Goal: Task Accomplishment & Management: Manage account settings

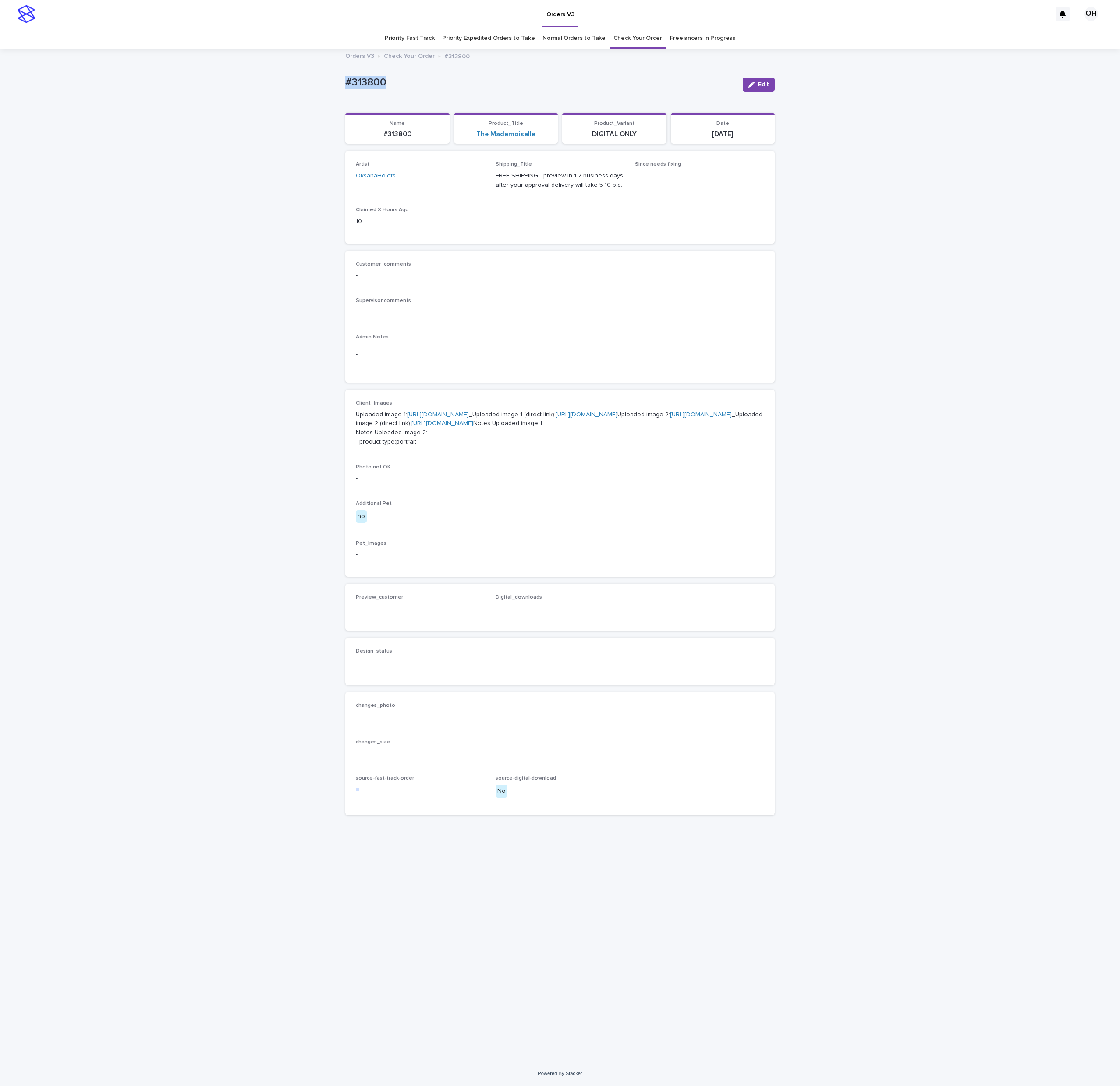
drag, startPoint x: 431, startPoint y: 81, endPoint x: 308, endPoint y: 82, distance: 123.0
click at [302, 81] on div "Loading... Saving… Loading... Saving… #313800 Edit #313800 Edit Sorry, there wa…" at bounding box center [560, 555] width 1120 height 1011
copy p "#313800"
drag, startPoint x: 1036, startPoint y: 106, endPoint x: 1013, endPoint y: 107, distance: 23.0
click at [1036, 100] on div "Loading... Saving… Loading... Saving… #313800 Edit #313800 Edit Sorry, there wa…" at bounding box center [560, 555] width 1120 height 1011
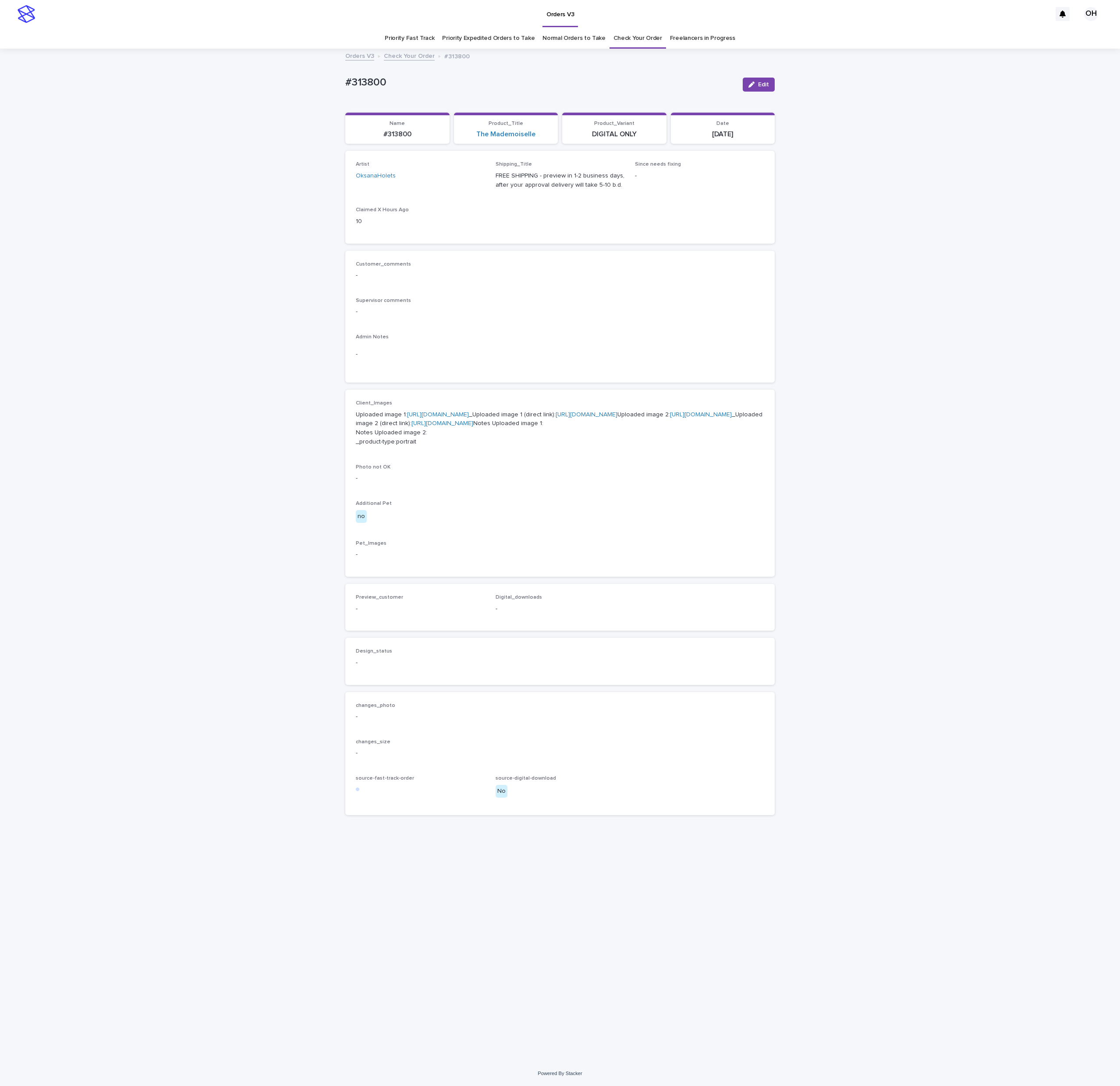
click at [413, 84] on p "#313800" at bounding box center [541, 82] width 391 height 13
drag, startPoint x: 404, startPoint y: 85, endPoint x: 339, endPoint y: 102, distance: 67.2
click at [327, 97] on div "Loading... Saving… Loading... Saving… #313800 Edit #313800 Edit Sorry, there wa…" at bounding box center [560, 555] width 1120 height 1011
drag, startPoint x: 384, startPoint y: 105, endPoint x: 391, endPoint y: 106, distance: 7.1
drag, startPoint x: 391, startPoint y: 106, endPoint x: 398, endPoint y: 88, distance: 19.3
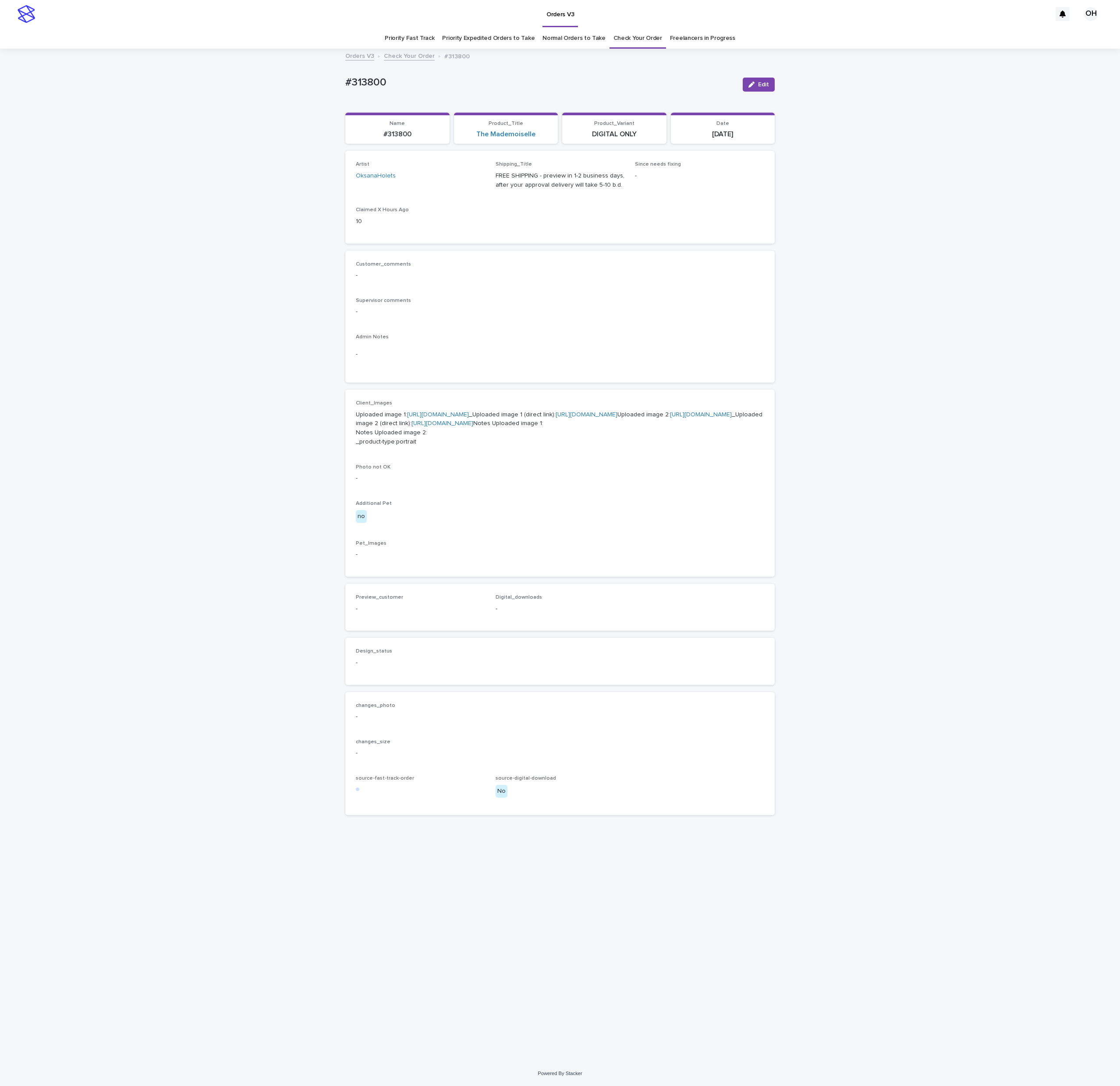
click at [398, 88] on p "#313800" at bounding box center [541, 82] width 391 height 13
drag, startPoint x: 412, startPoint y: 65, endPoint x: 364, endPoint y: 65, distance: 48.0
click at [311, 64] on div "Loading... Saving… Loading... Saving… #313800 Edit #313800 Edit Sorry, there wa…" at bounding box center [560, 555] width 1120 height 1011
copy p "#313800"
click at [0, 119] on html "Orders V3 OH Priority Fast Track Priority Expedited Orders to Take Normal Order…" at bounding box center [560, 543] width 1120 height 1086
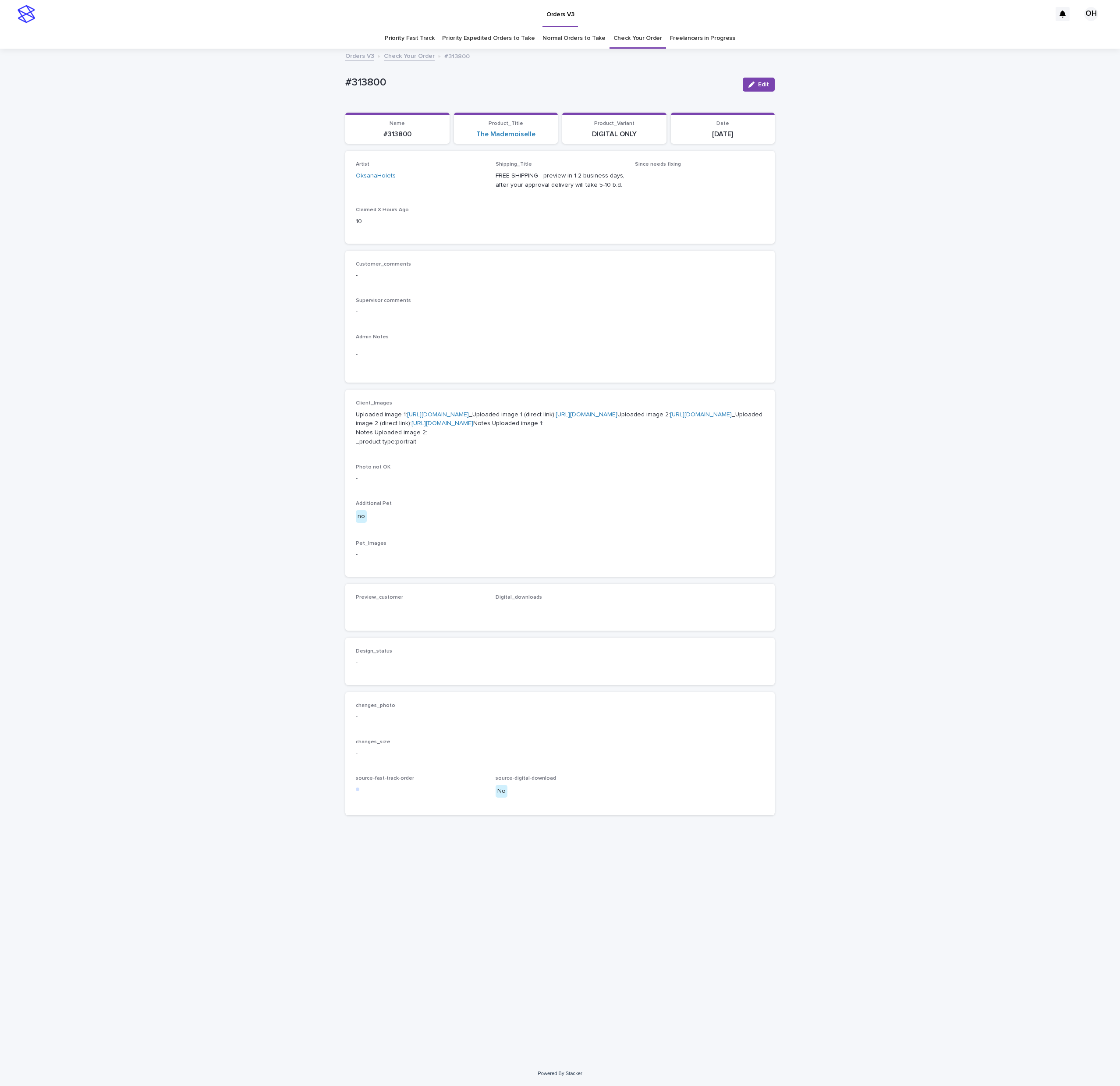
click at [617, 325] on div "Customer_comments - Supervisor comments - Admin Notes -" at bounding box center [560, 317] width 408 height 111
click at [763, 81] on span "Edit" at bounding box center [764, 85] width 11 height 6
click at [389, 627] on button "Add" at bounding box center [376, 620] width 42 height 14
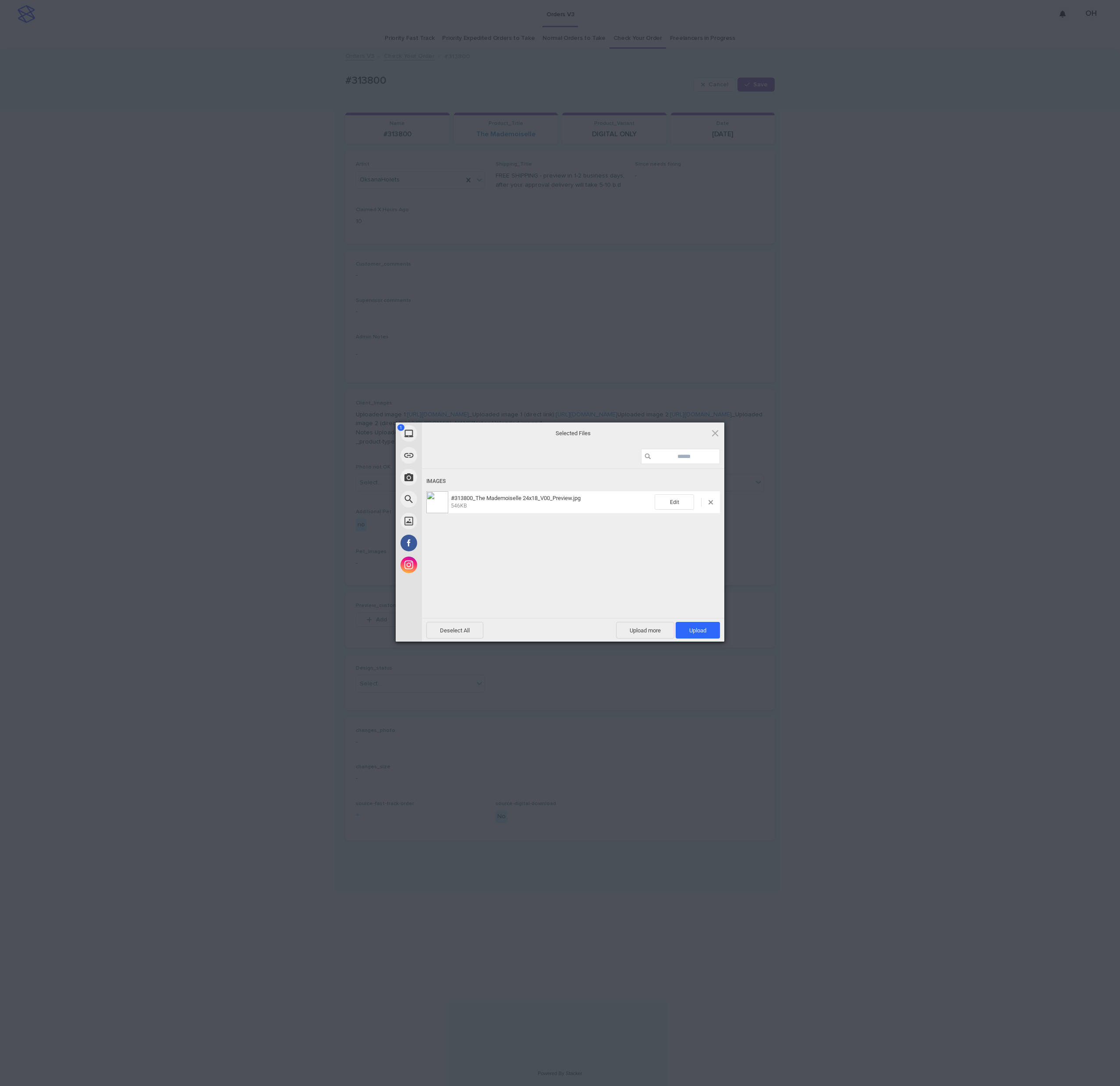
click at [701, 643] on div "Powered by Filestack" at bounding box center [560, 653] width 1120 height 22
click at [707, 628] on span "Upload 1" at bounding box center [697, 631] width 17 height 7
drag, startPoint x: 1114, startPoint y: 485, endPoint x: 1093, endPoint y: 484, distance: 21.0
click at [1108, 485] on div "My Device Link (URL) Take Photo Web Search Unsplash Facebook Instagram Uploaded…" at bounding box center [560, 543] width 1120 height 1086
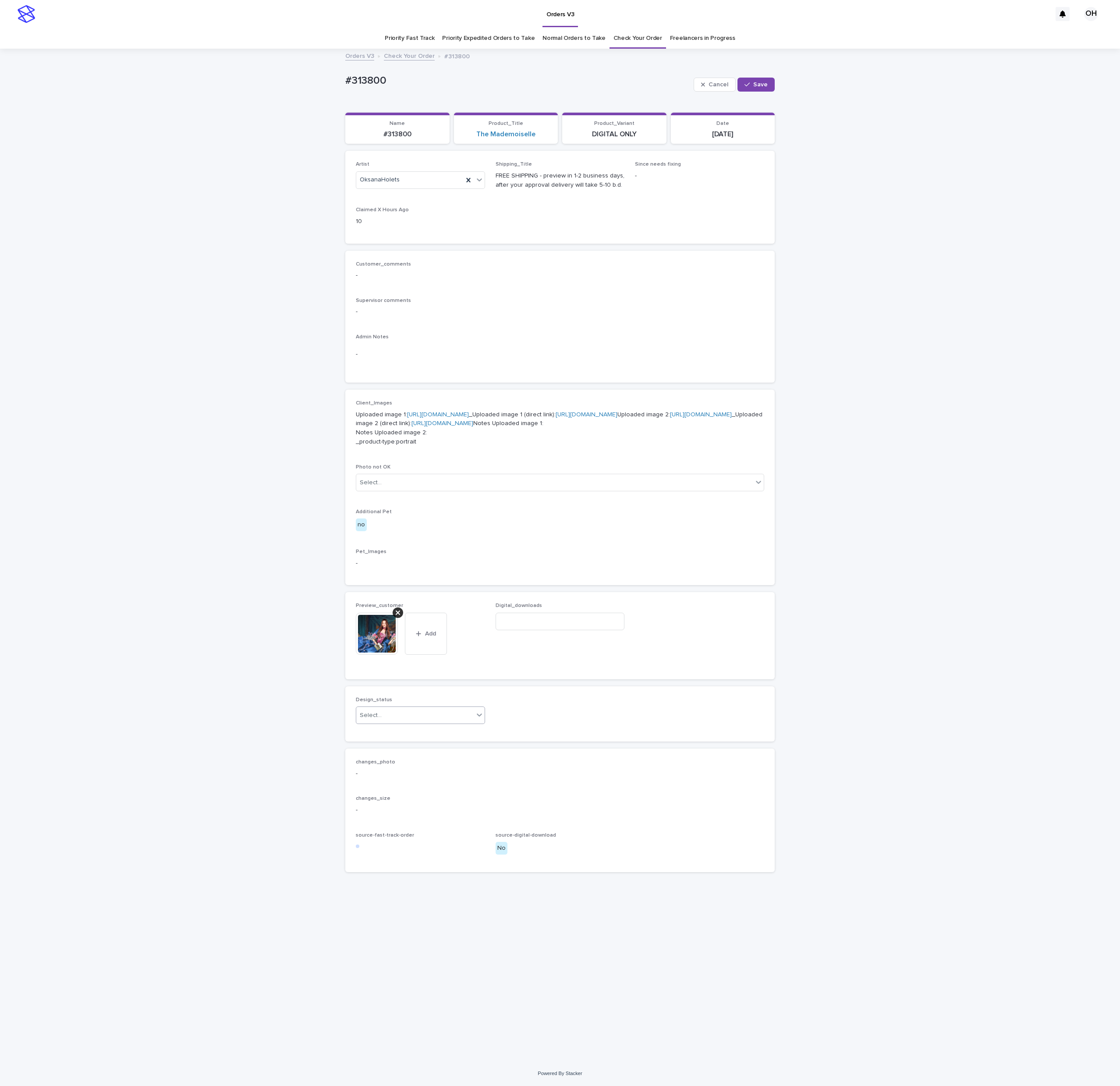
drag, startPoint x: 445, startPoint y: 798, endPoint x: 440, endPoint y: 803, distance: 7.1
click at [440, 723] on div "Select..." at bounding box center [415, 715] width 117 height 14
click at [425, 818] on div "Uploaded" at bounding box center [420, 815] width 129 height 15
click at [764, 83] on span "Save" at bounding box center [760, 85] width 14 height 6
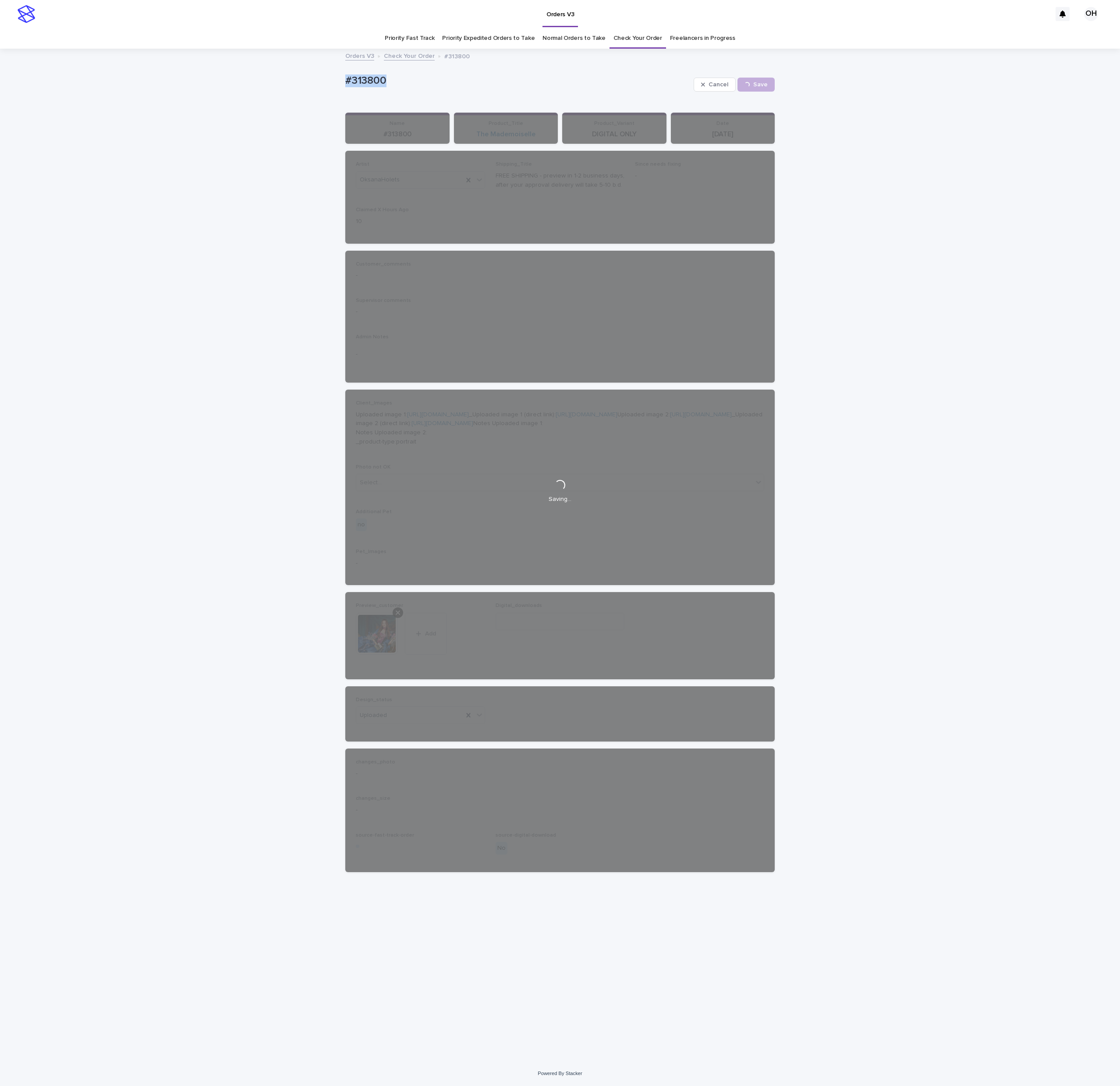
drag, startPoint x: 437, startPoint y: 91, endPoint x: 363, endPoint y: 75, distance: 75.7
click at [337, 86] on div "Loading... Saving… Loading... Saving… #313800 Cancel Save #313800 Cancel Loadin…" at bounding box center [560, 555] width 1120 height 1011
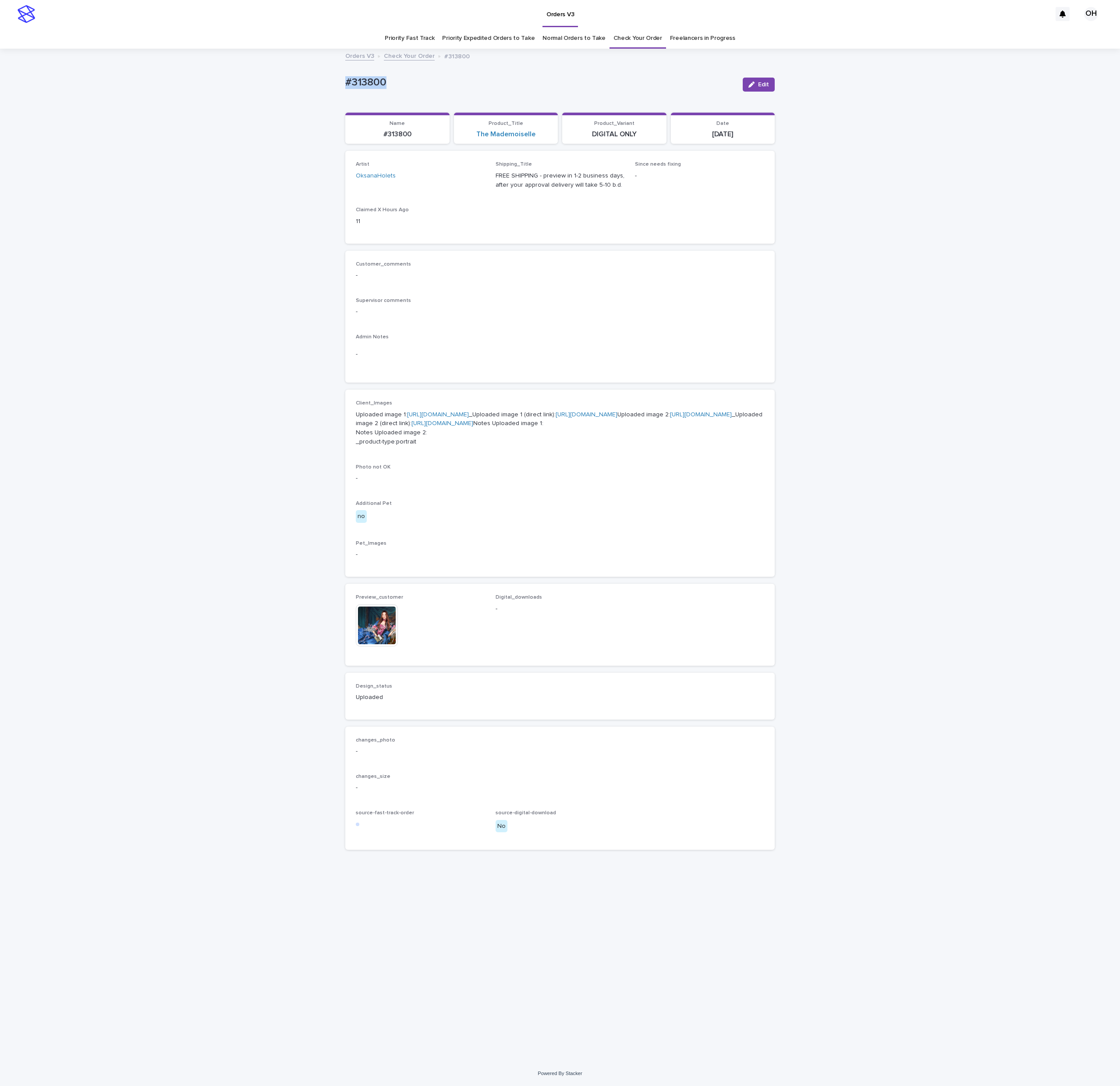
copy p "#313800"
click at [764, 88] on span "Edit" at bounding box center [764, 85] width 11 height 6
drag, startPoint x: 538, startPoint y: 703, endPoint x: 534, endPoint y: 698, distance: 6.4
click at [538, 631] on input at bounding box center [560, 621] width 129 height 18
paste input "**********"
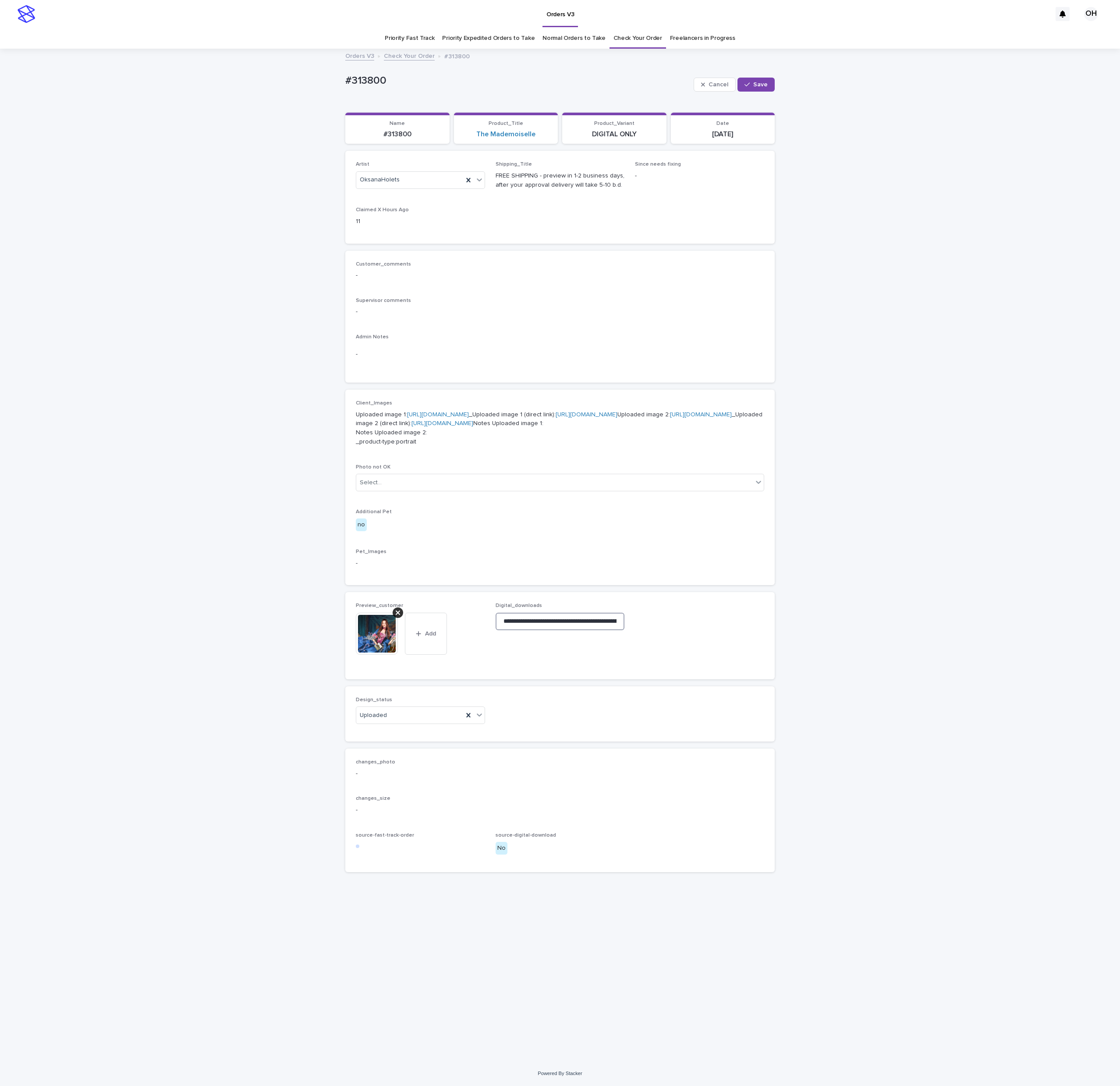
scroll to position [0, 123]
type input "**********"
click at [766, 85] on span "Save" at bounding box center [760, 85] width 14 height 6
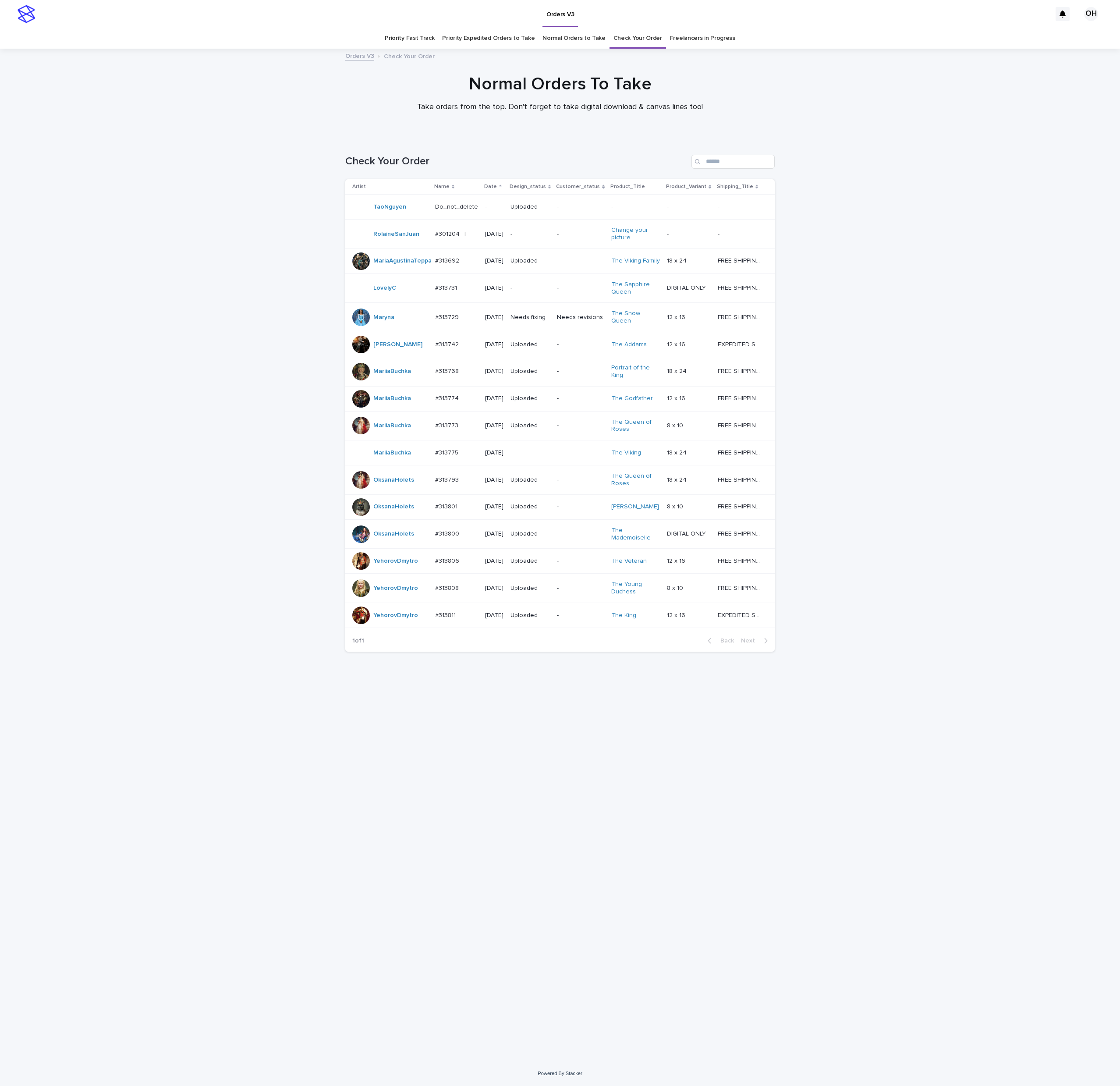
click at [356, 324] on div at bounding box center [361, 317] width 18 height 18
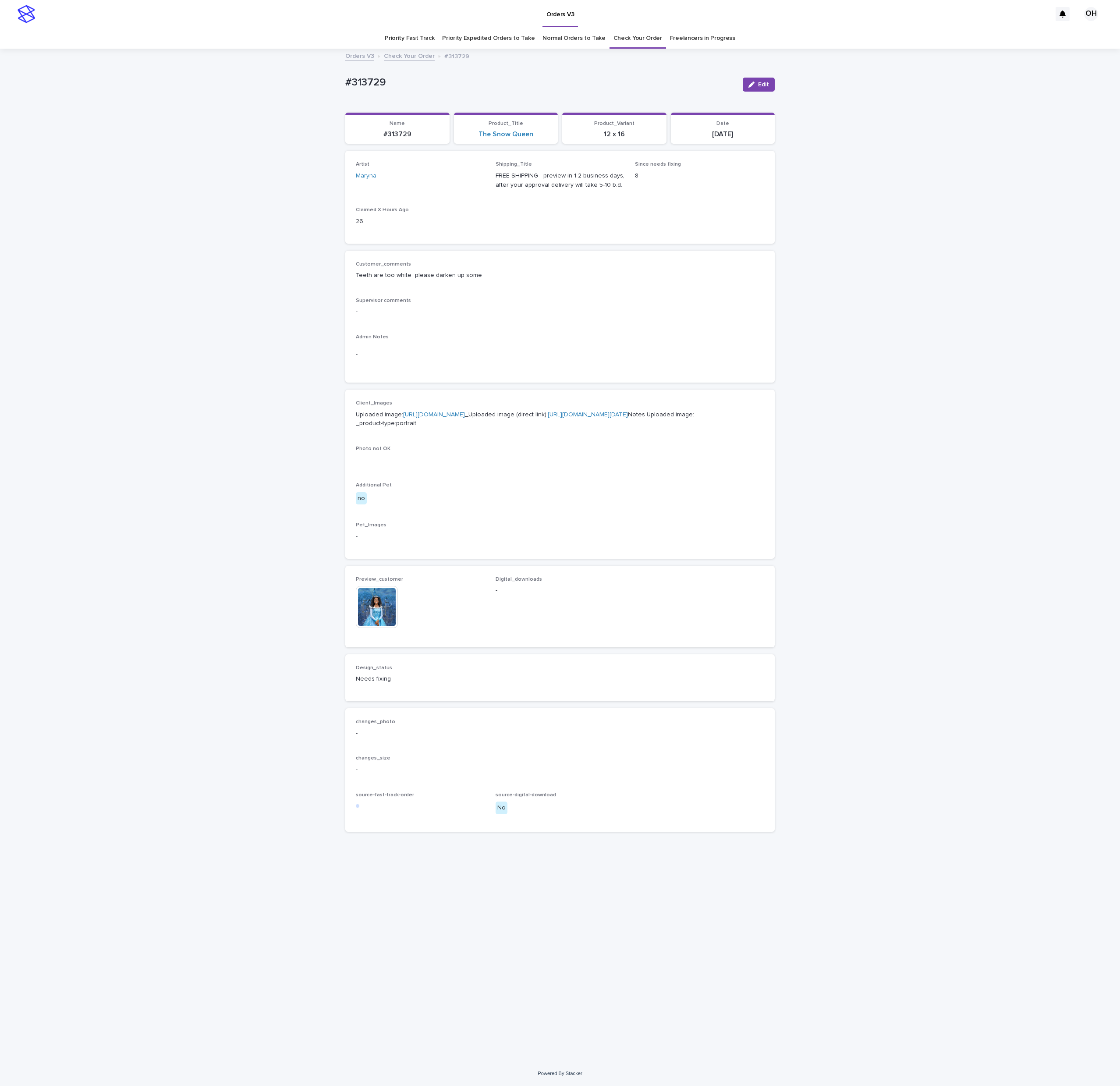
click at [378, 628] on img at bounding box center [376, 607] width 42 height 42
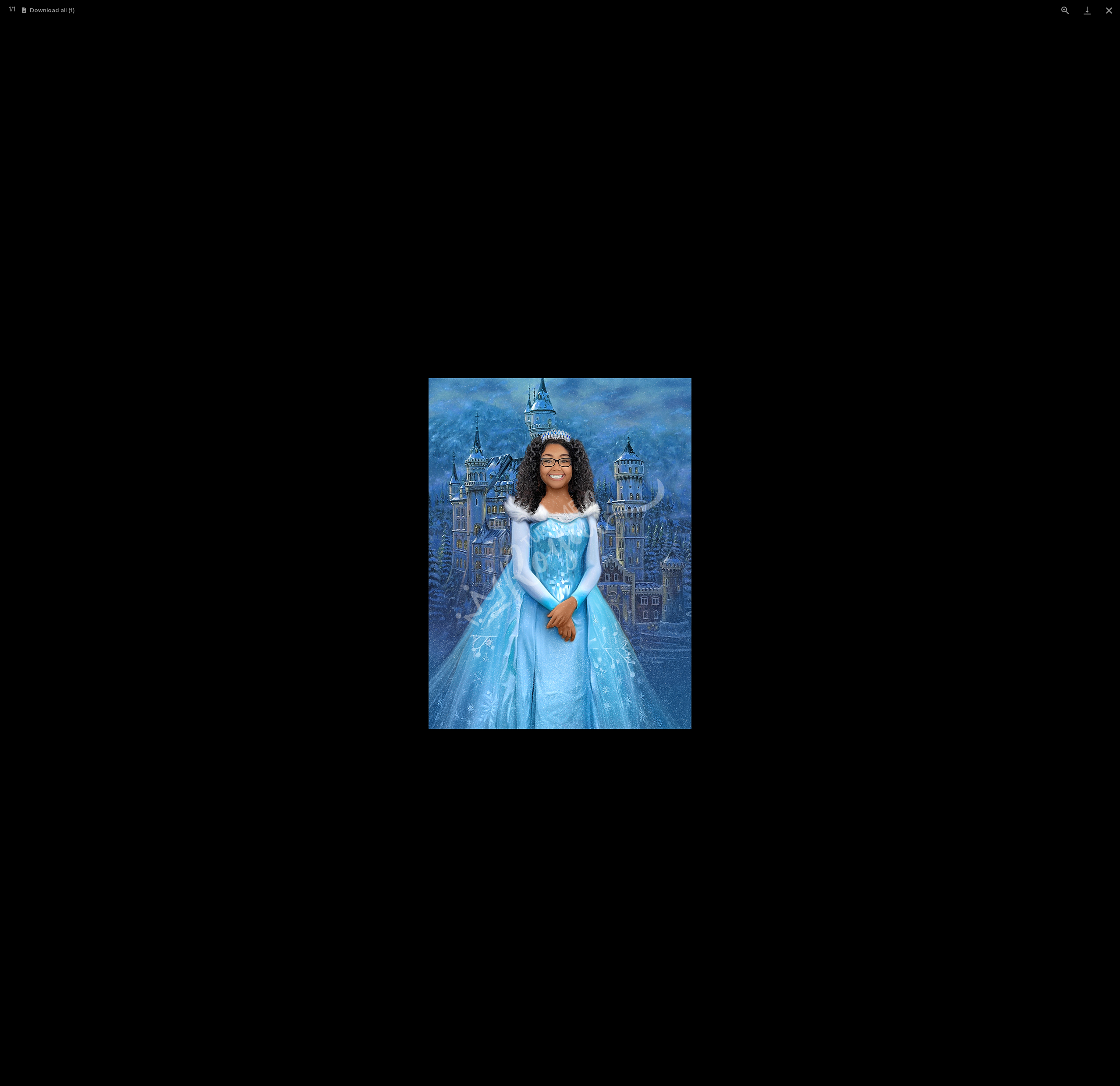
drag, startPoint x: 827, startPoint y: 538, endPoint x: 806, endPoint y: 513, distance: 32.6
click at [828, 538] on picture at bounding box center [560, 553] width 1120 height 1065
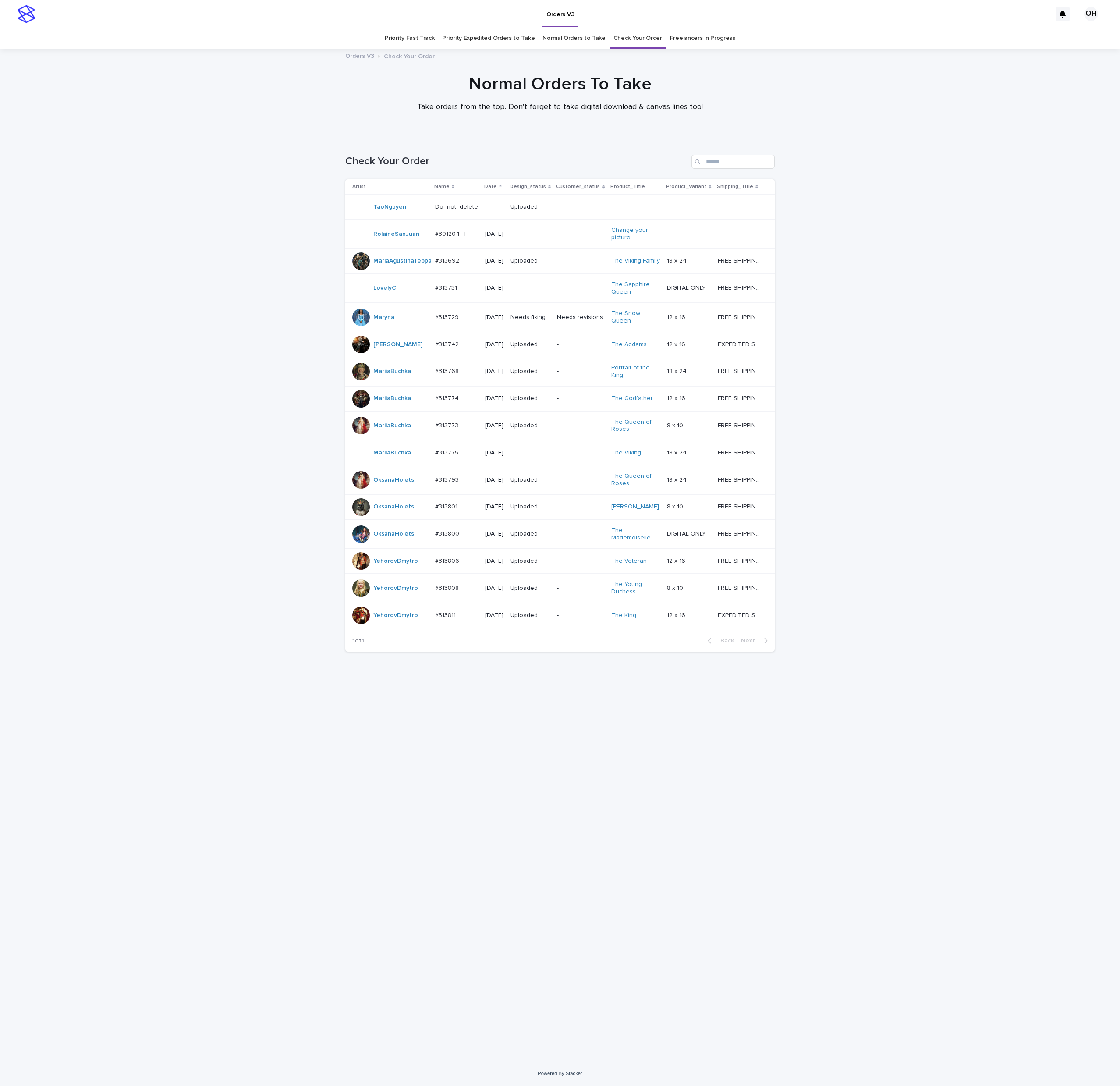
click at [437, 484] on p "#313793" at bounding box center [448, 479] width 25 height 9
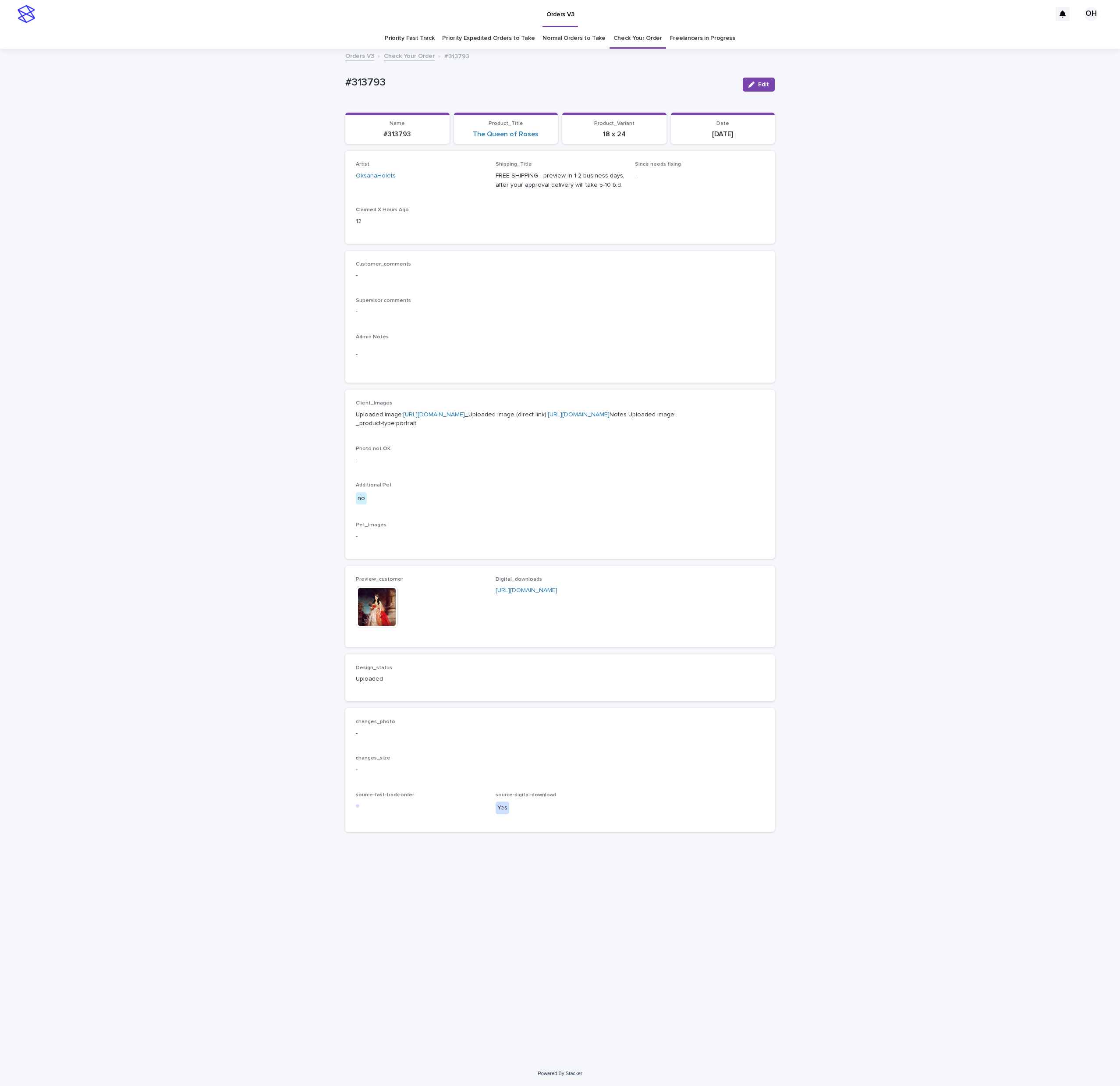
click at [381, 628] on img at bounding box center [376, 607] width 42 height 42
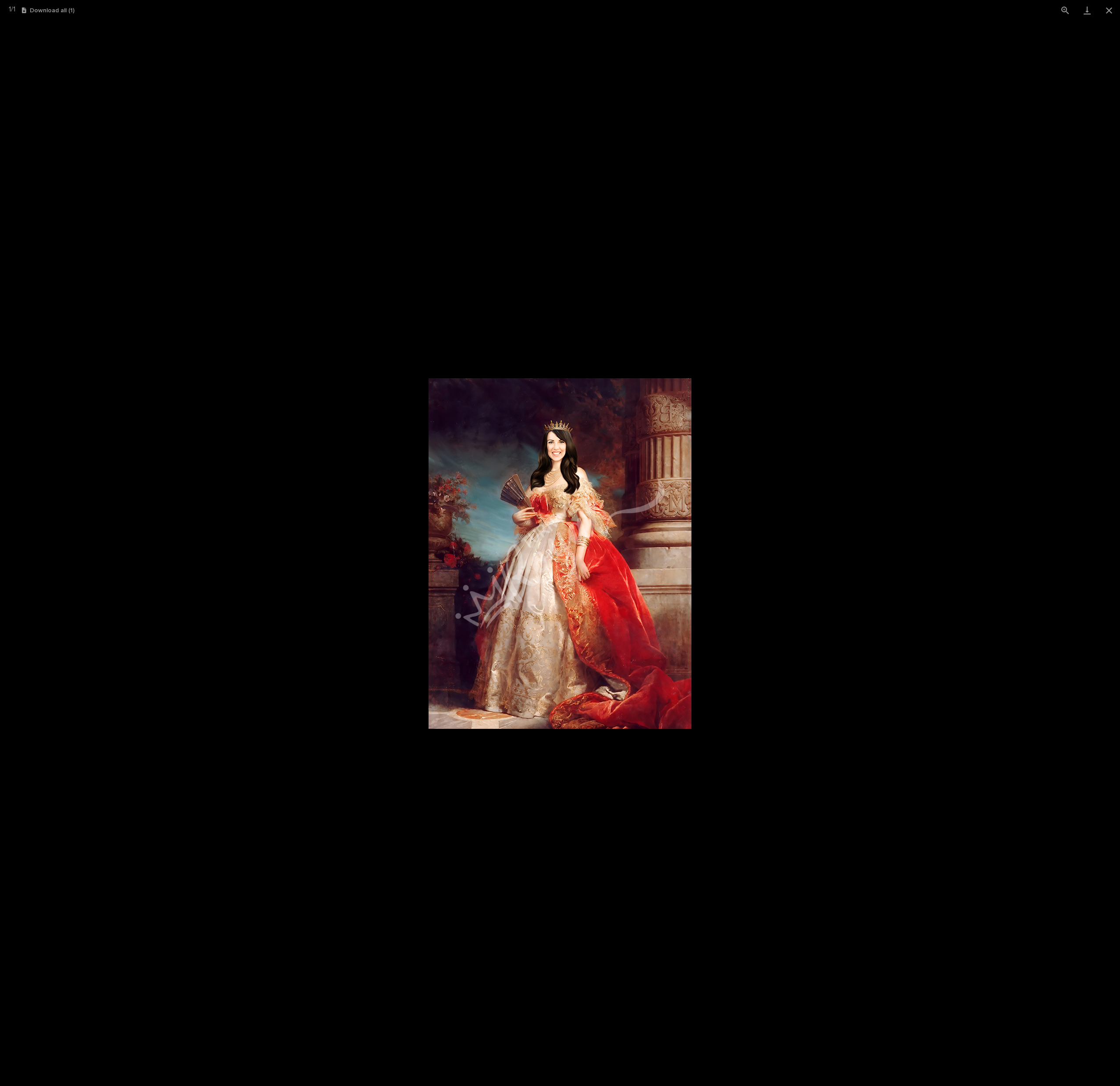
click at [911, 482] on picture at bounding box center [560, 553] width 1120 height 1065
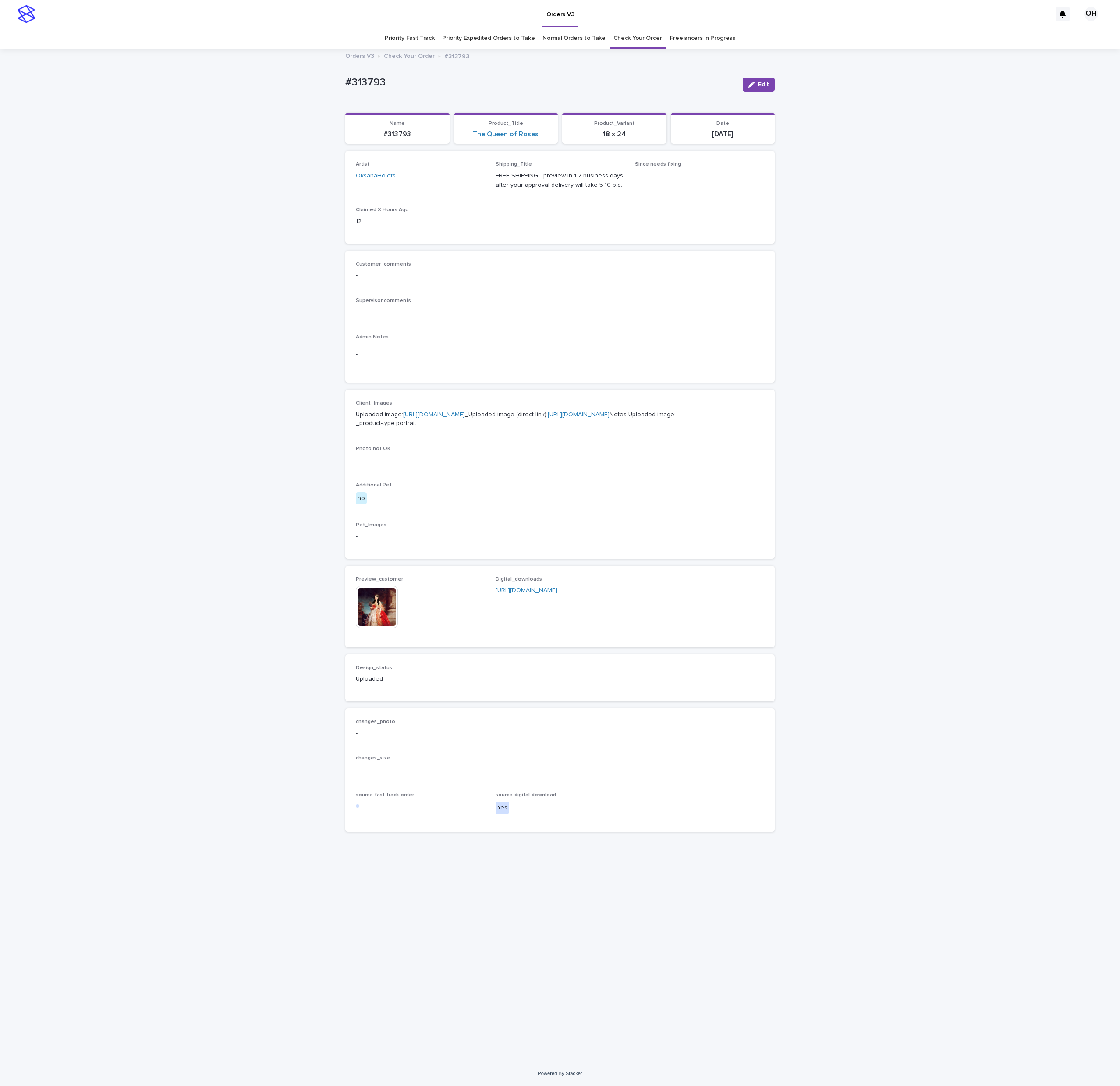
click at [579, 612] on div "Preview_customer This file cannot be opened Download File Digital_downloads [UR…" at bounding box center [560, 606] width 429 height 81
click at [405, 418] on link "[URL][DOMAIN_NAME]" at bounding box center [434, 414] width 62 height 6
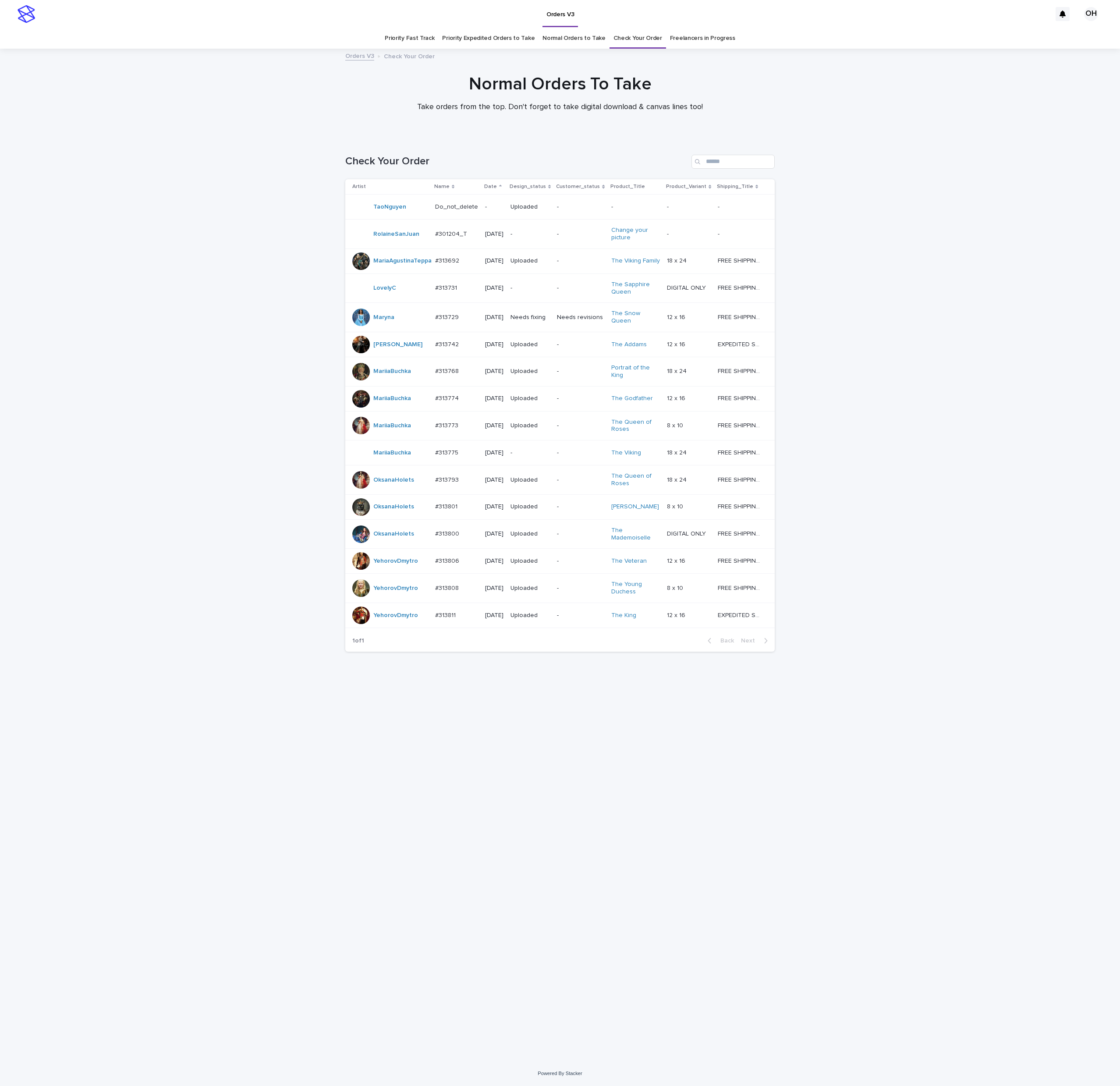
click at [365, 570] on div at bounding box center [361, 561] width 18 height 18
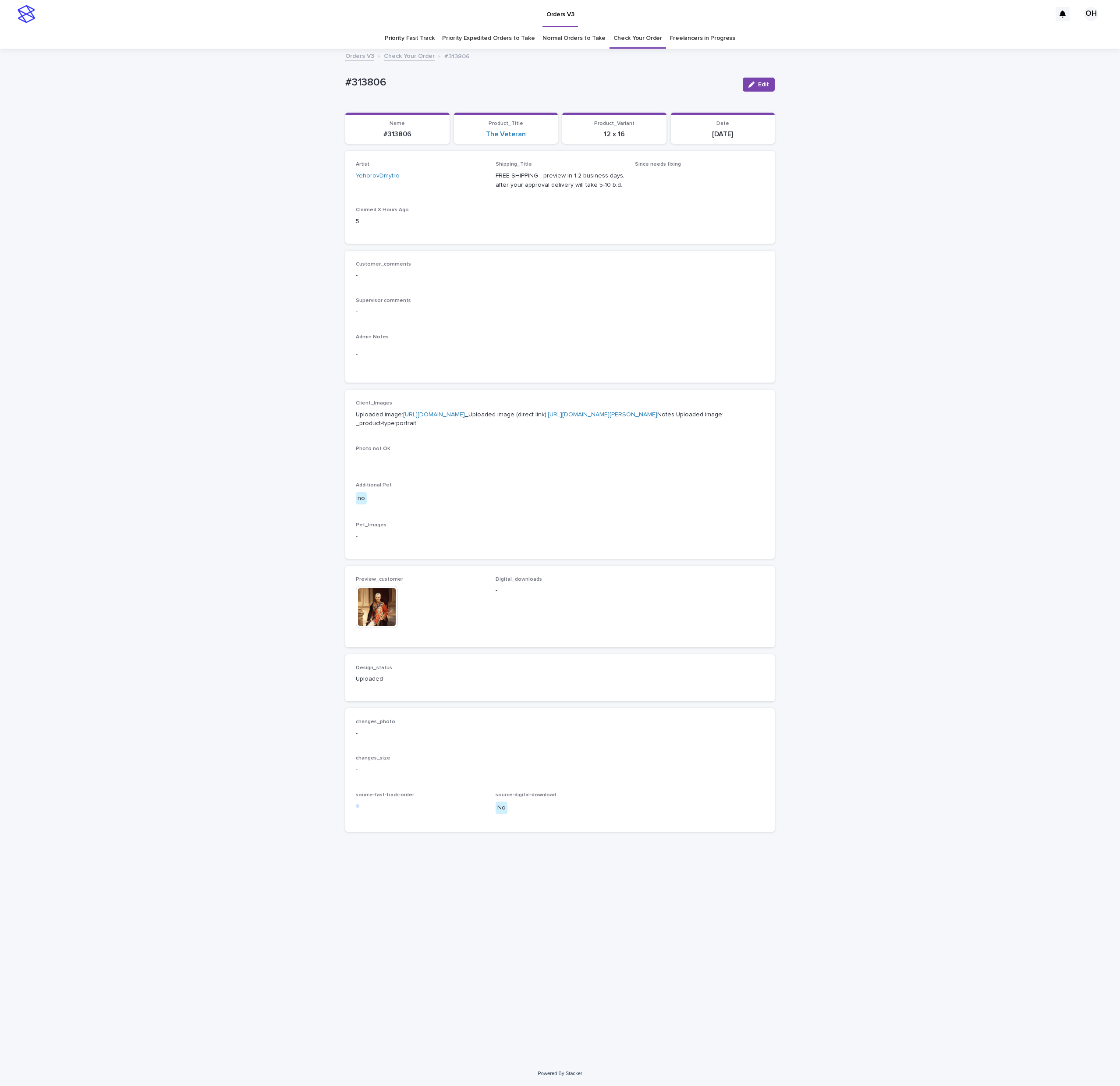
click at [388, 628] on img at bounding box center [376, 607] width 42 height 42
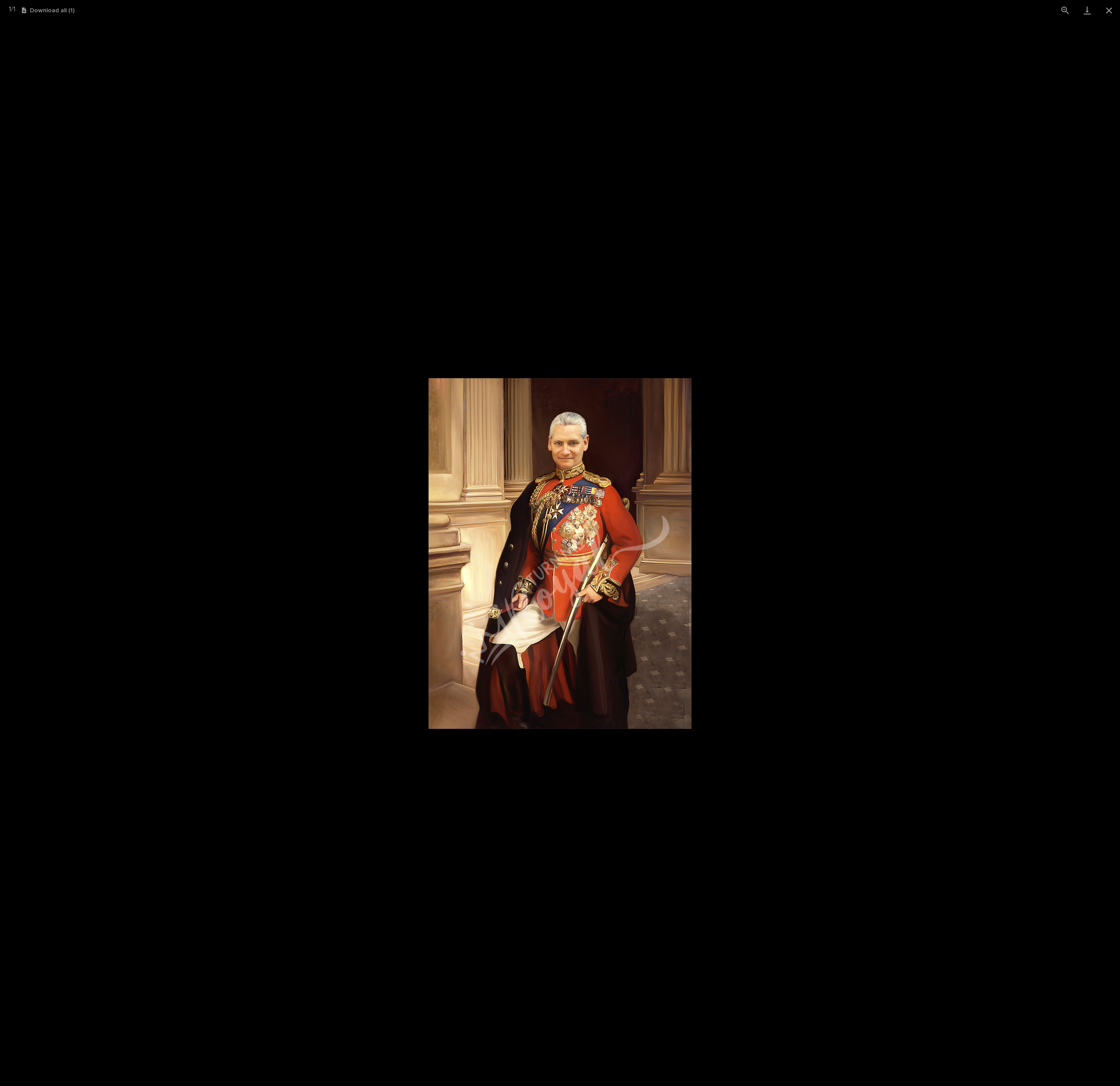
click at [857, 538] on picture at bounding box center [560, 553] width 1120 height 1065
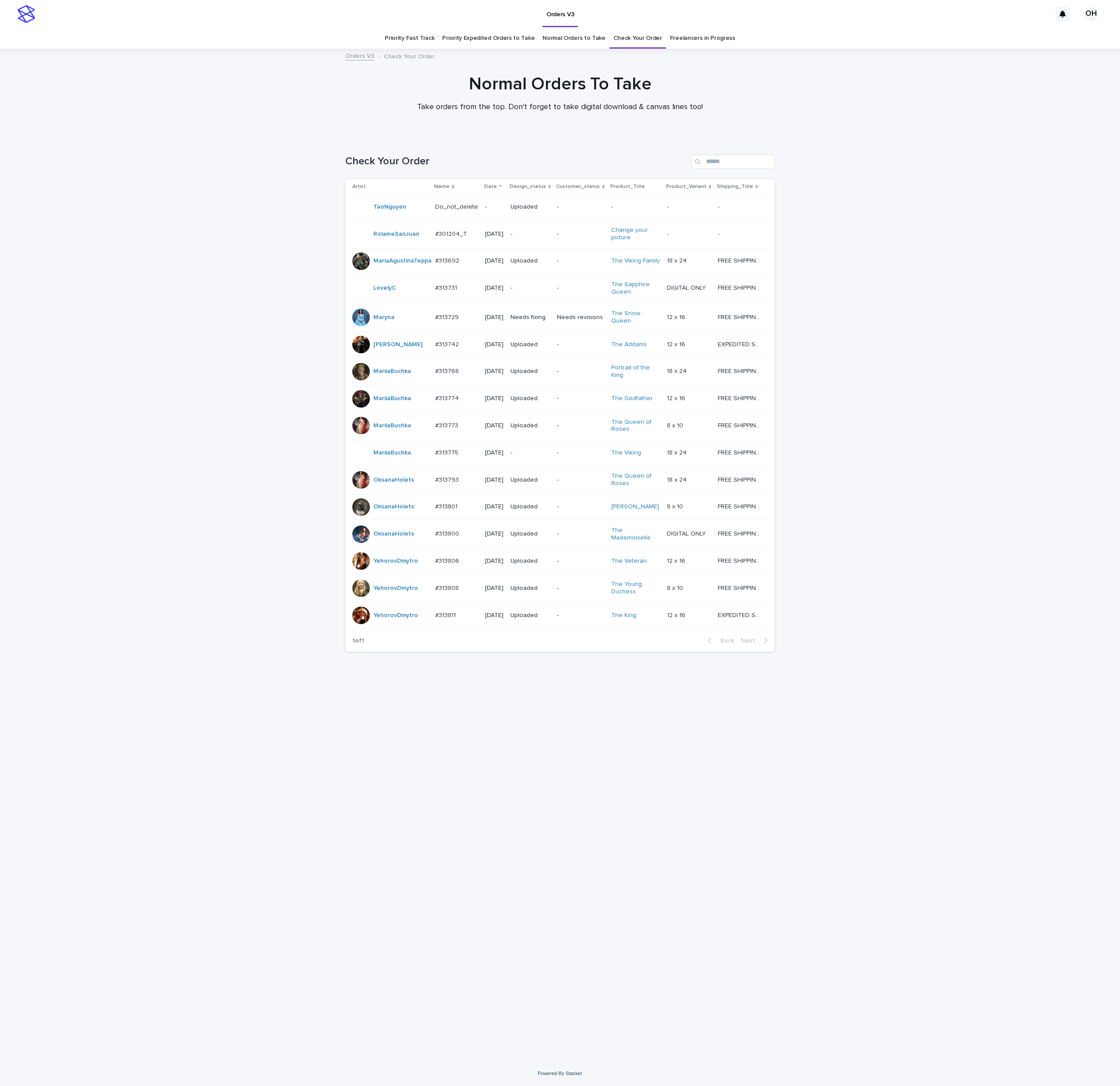
click at [359, 624] on div at bounding box center [361, 615] width 18 height 18
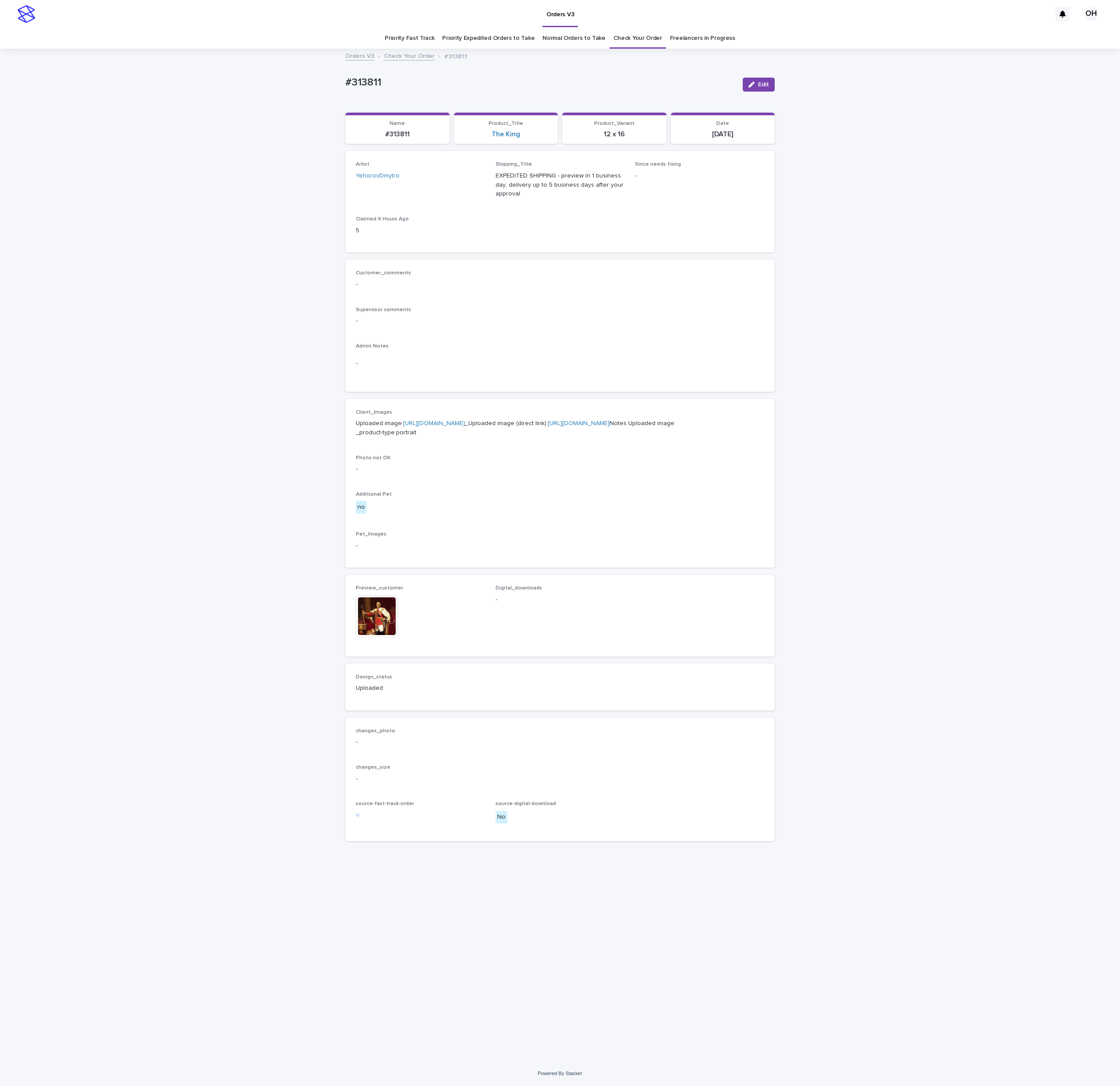
click at [376, 637] on img at bounding box center [376, 616] width 42 height 42
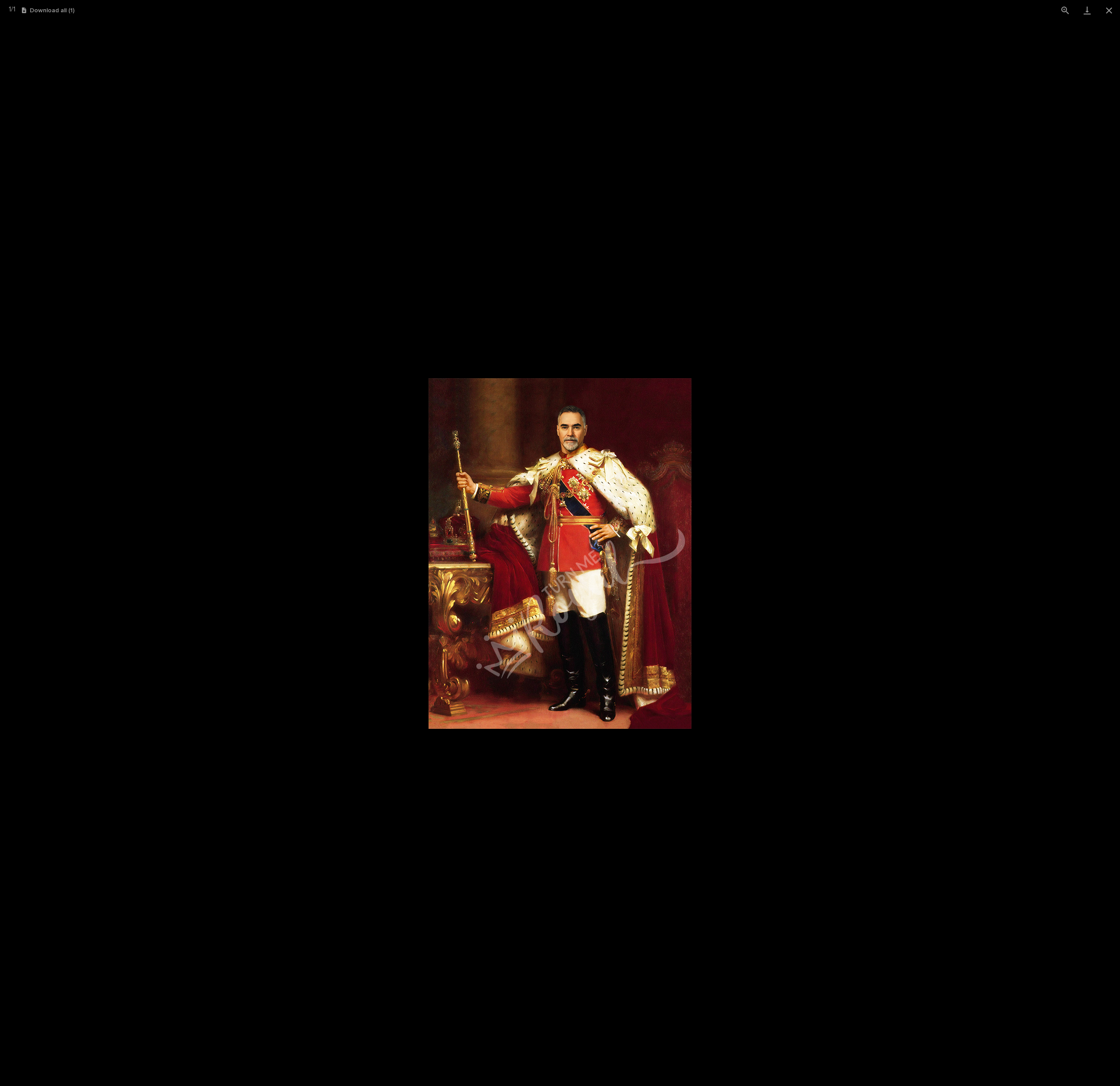
click at [943, 474] on picture at bounding box center [560, 553] width 1120 height 1065
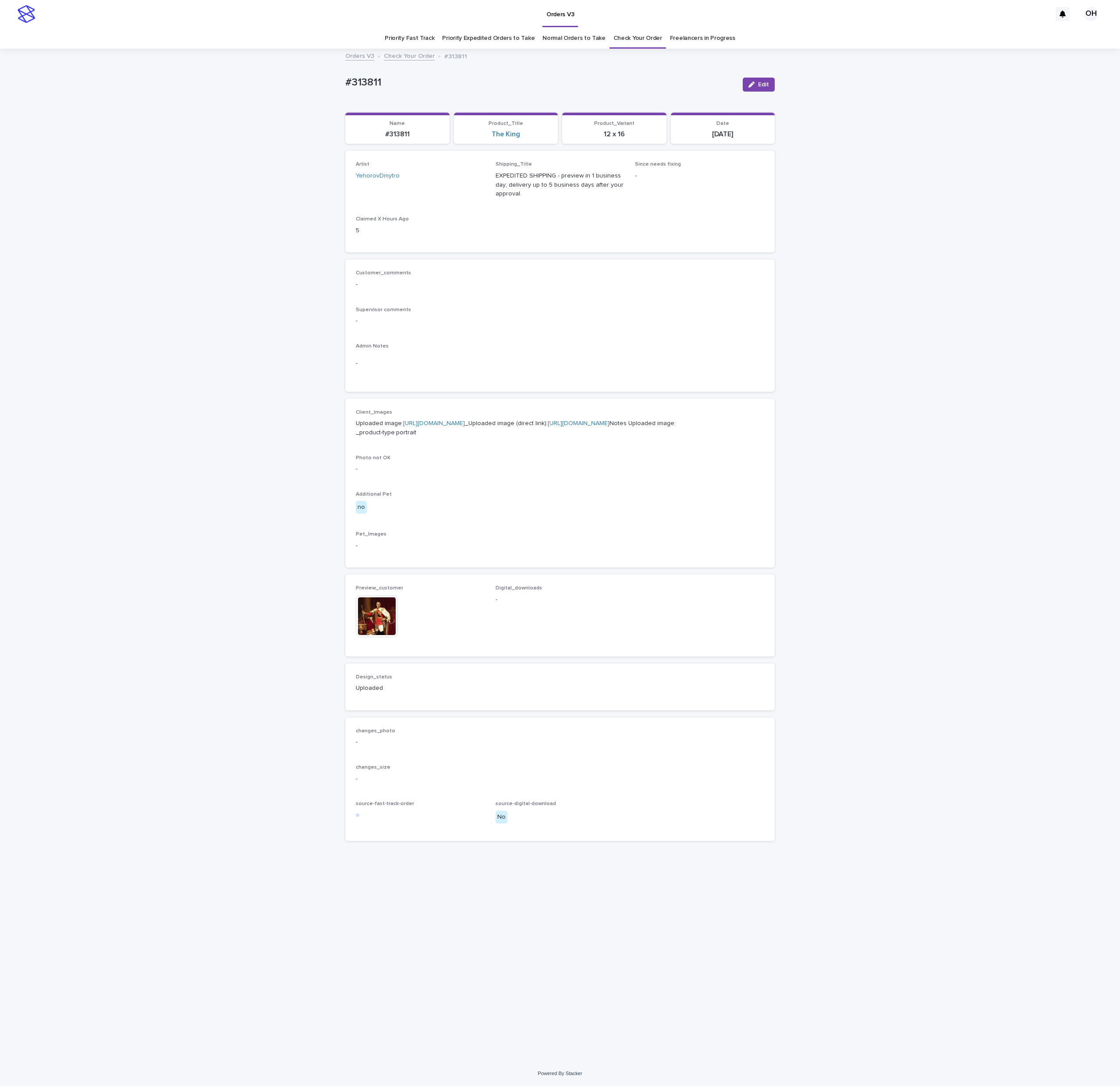
click at [428, 427] on p "Uploaded image: [URL][DOMAIN_NAME] _Uploaded image (direct link): [URL][DOMAIN_…" at bounding box center [560, 428] width 408 height 18
click at [428, 426] on link "[URL][DOMAIN_NAME]" at bounding box center [434, 423] width 62 height 6
click at [365, 637] on img at bounding box center [376, 616] width 42 height 42
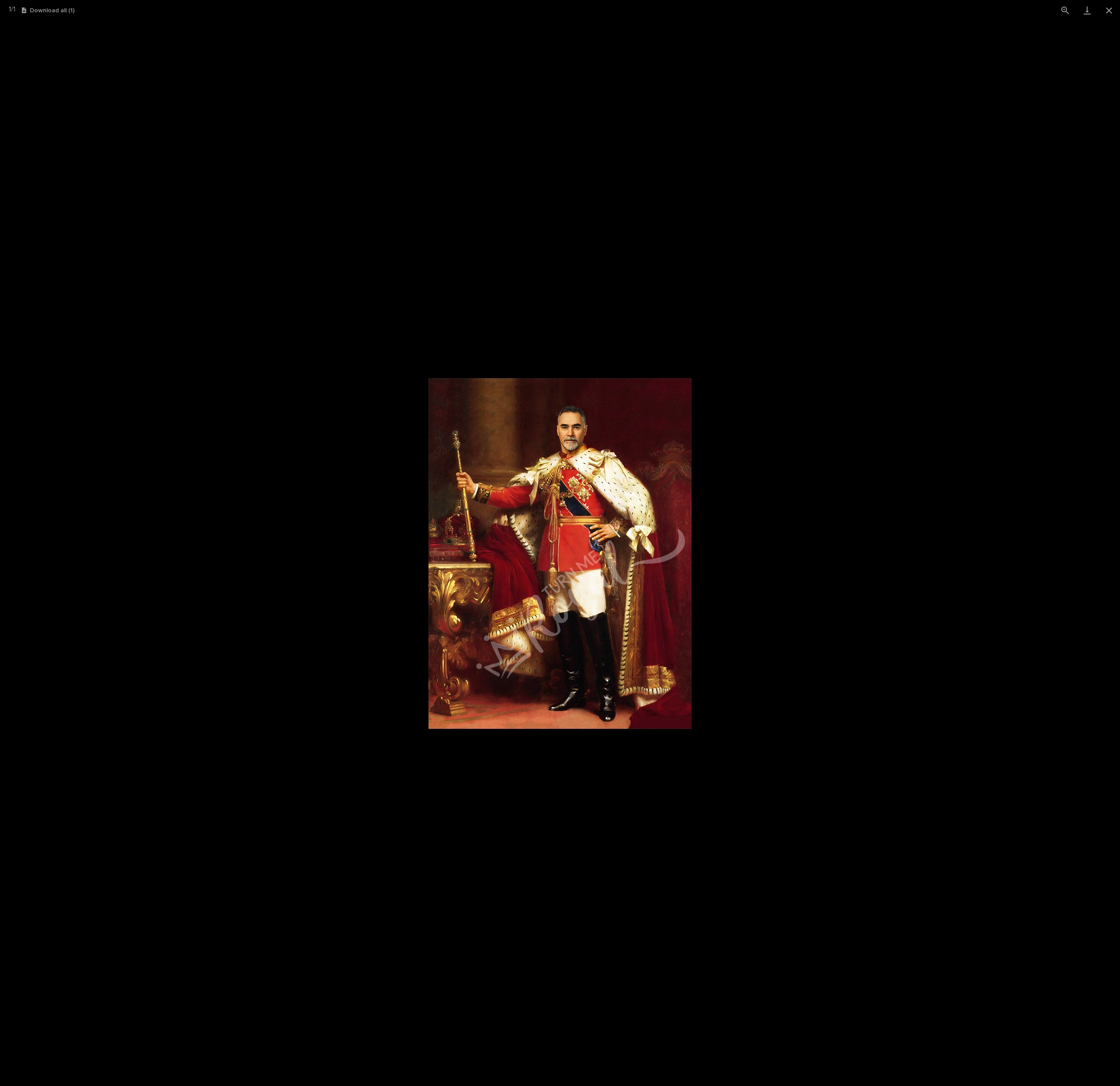
click at [847, 596] on picture at bounding box center [560, 553] width 1120 height 1065
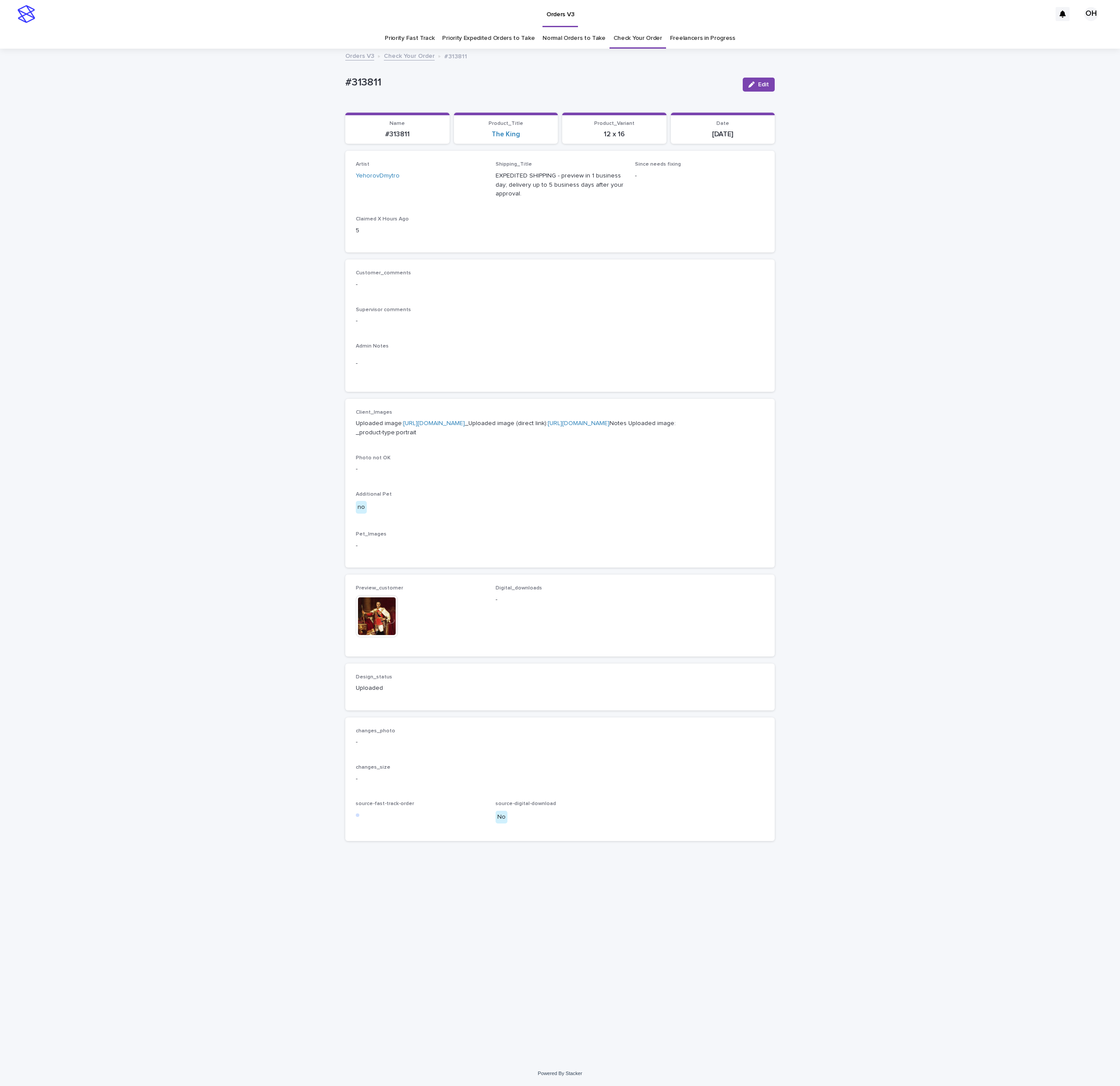
click at [375, 637] on img at bounding box center [376, 616] width 42 height 42
